Goal: Browse casually: Explore the website without a specific task or goal

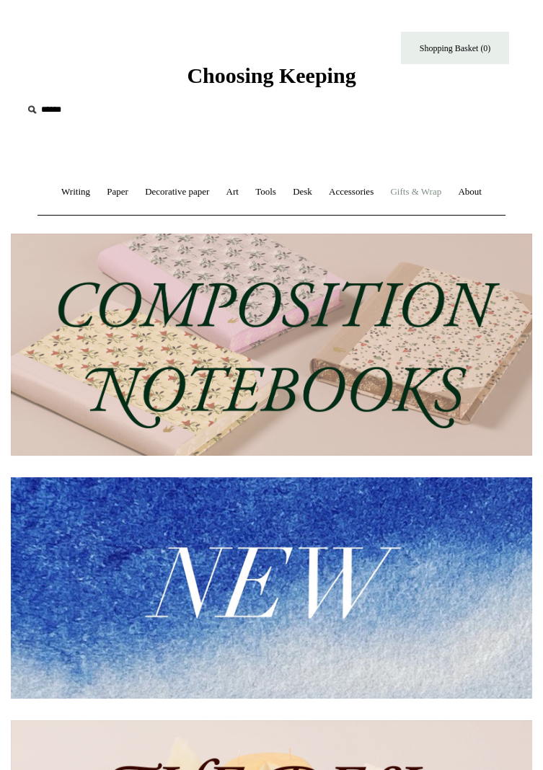
click at [449, 189] on link "Gifts & Wrap +" at bounding box center [416, 192] width 66 height 38
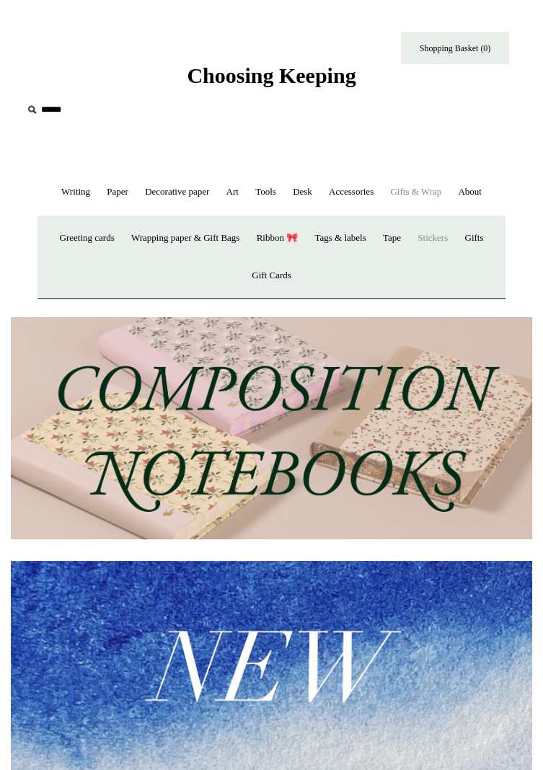
click at [455, 257] on link "Stickers" at bounding box center [432, 238] width 45 height 38
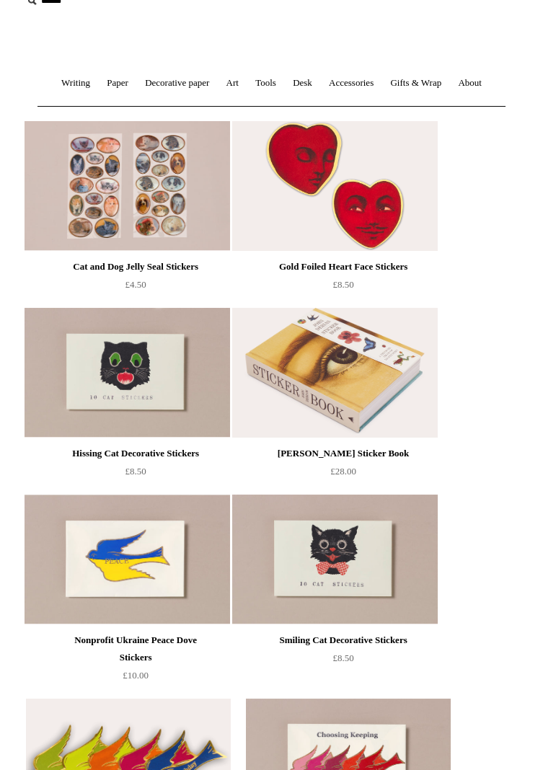
scroll to position [136, 0]
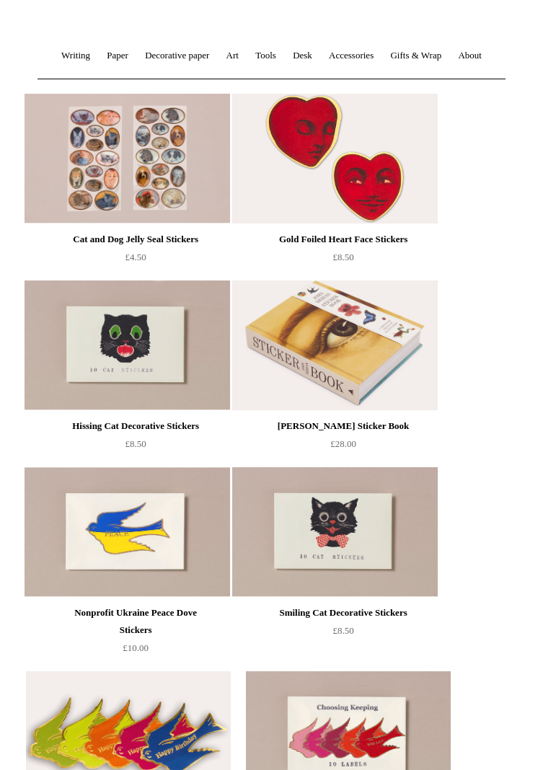
click at [395, 216] on img at bounding box center [334, 159] width 205 height 130
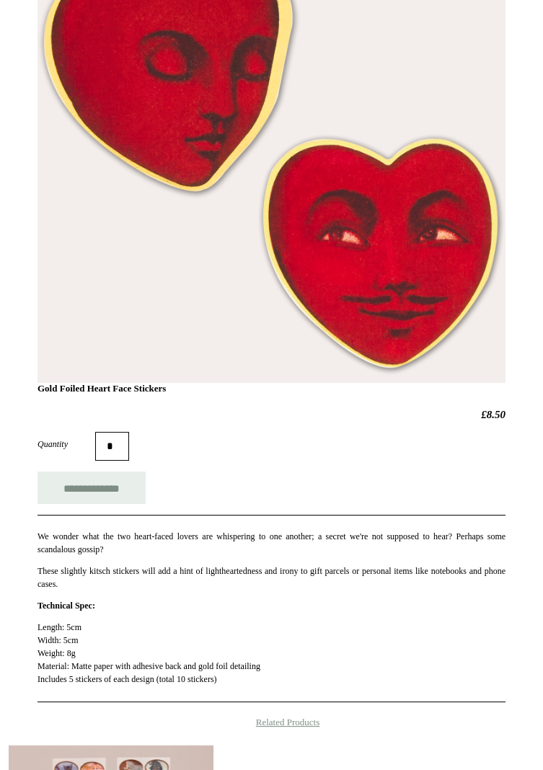
scroll to position [322, 0]
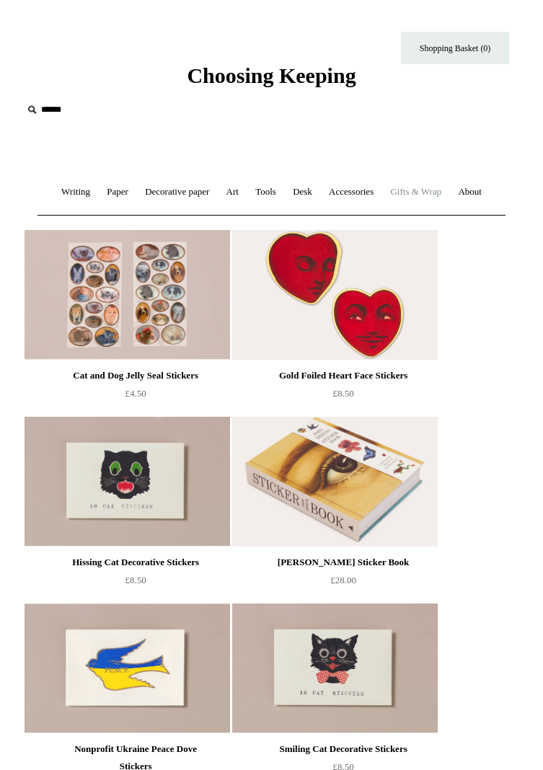
click at [449, 192] on link "Gifts & Wrap +" at bounding box center [416, 192] width 66 height 38
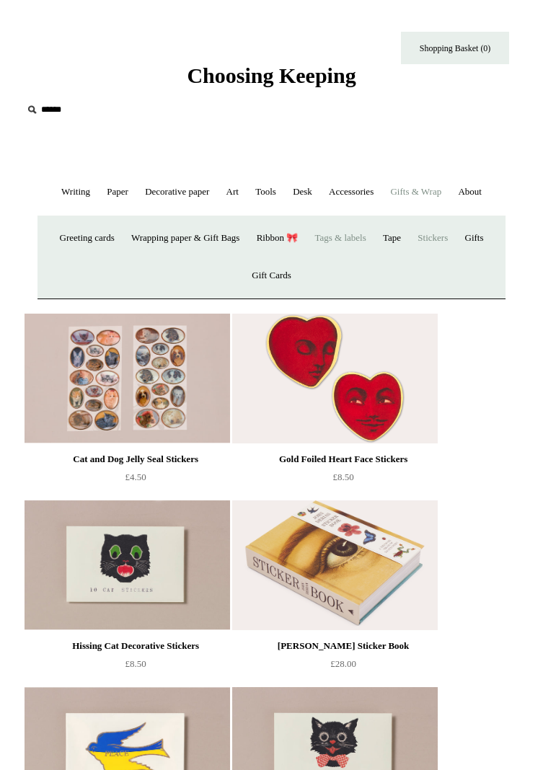
click at [373, 257] on link "Tags & labels" at bounding box center [340, 238] width 66 height 38
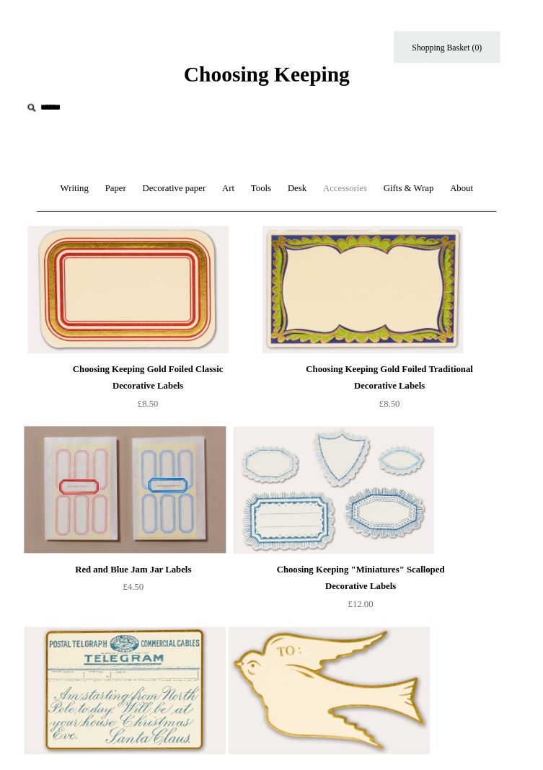
click at [379, 190] on link "Accessories +" at bounding box center [351, 192] width 59 height 38
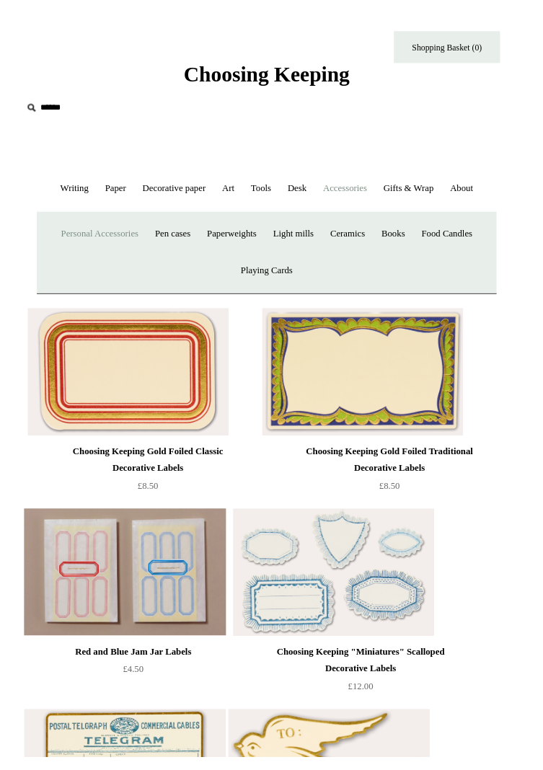
click at [148, 257] on link "Personal Accessories +" at bounding box center [101, 238] width 93 height 38
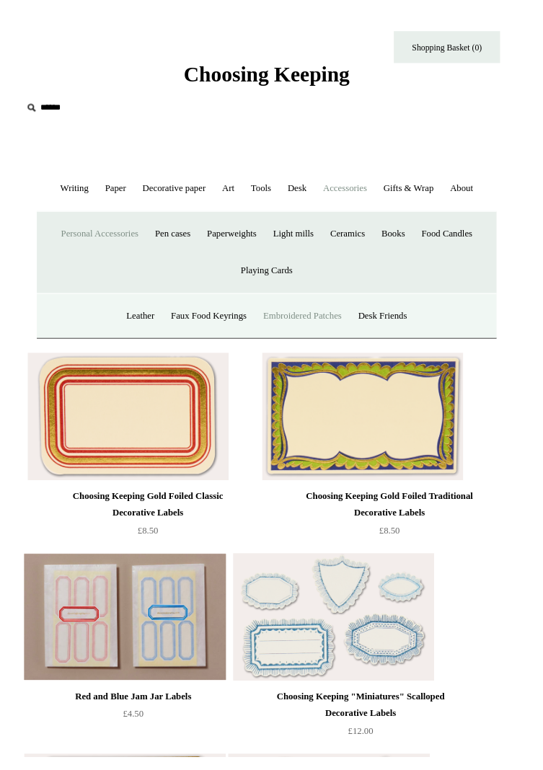
click at [319, 341] on link "Embroidered Patches" at bounding box center [308, 322] width 94 height 38
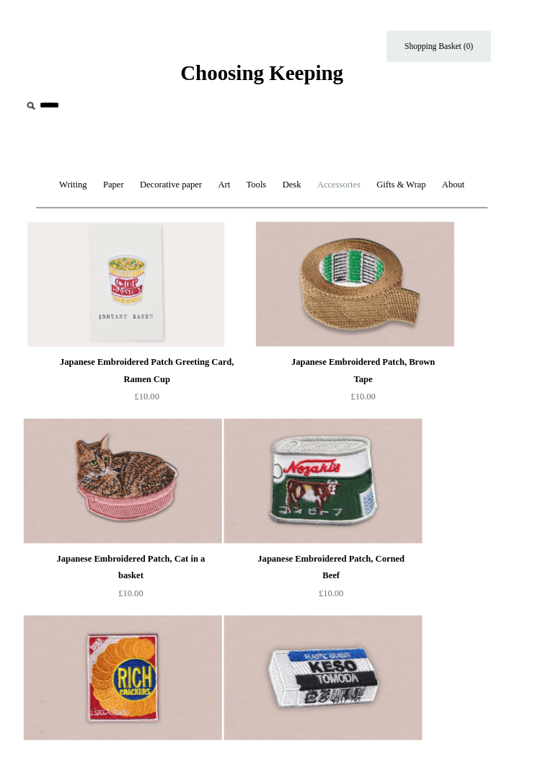
click at [381, 189] on link "Accessories +" at bounding box center [351, 192] width 59 height 38
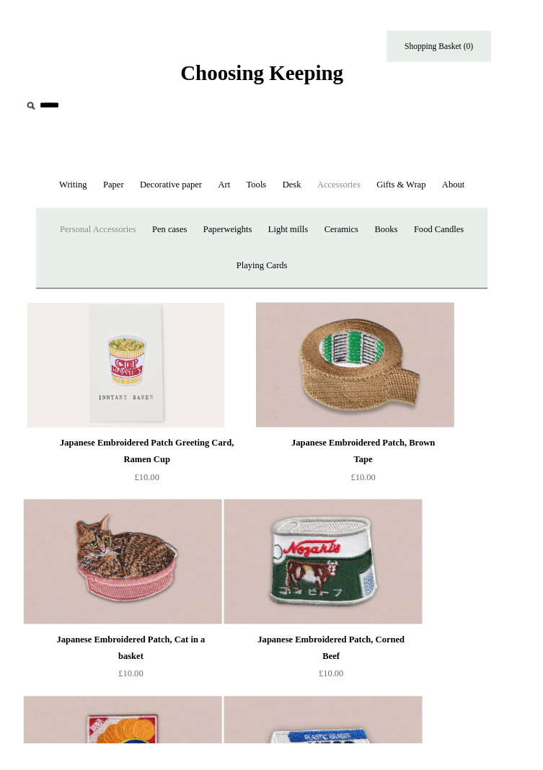
click at [146, 257] on link "Personal Accessories +" at bounding box center [101, 238] width 93 height 38
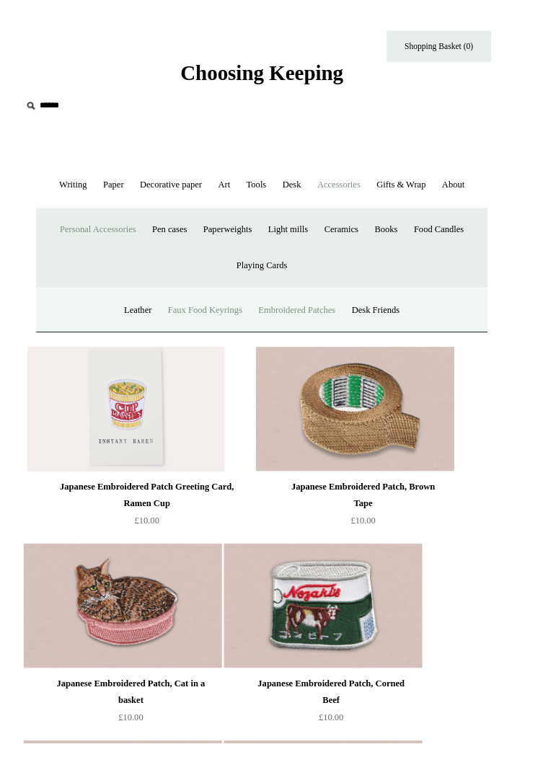
click at [205, 341] on link "Faux Food Keyrings" at bounding box center [213, 322] width 92 height 38
